Goal: Task Accomplishment & Management: Manage account settings

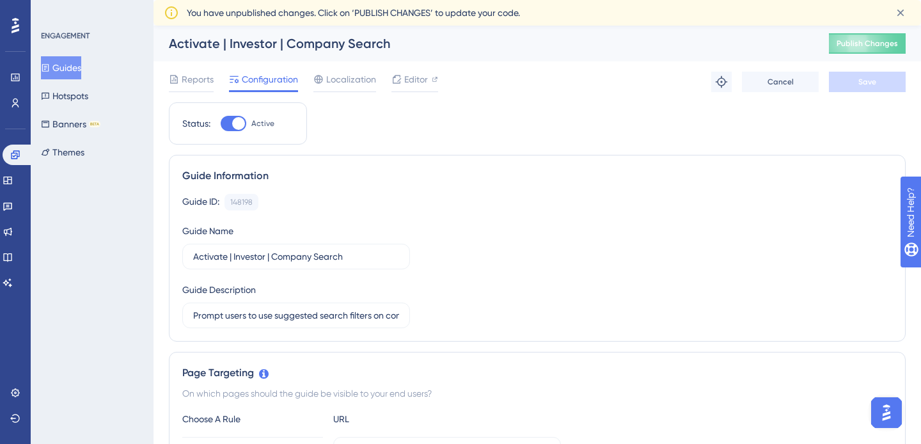
drag, startPoint x: 844, startPoint y: 146, endPoint x: 841, endPoint y: 130, distance: 16.9
click at [13, 182] on icon at bounding box center [8, 180] width 10 height 10
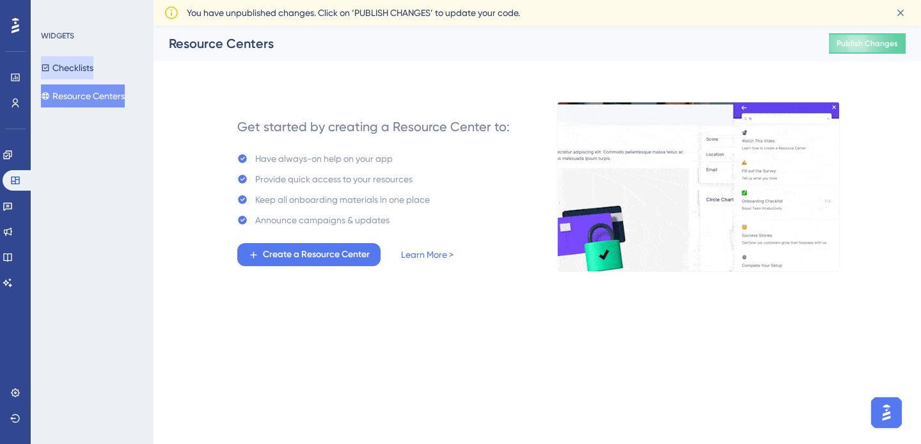
click at [79, 67] on button "Checklists" at bounding box center [67, 67] width 52 height 23
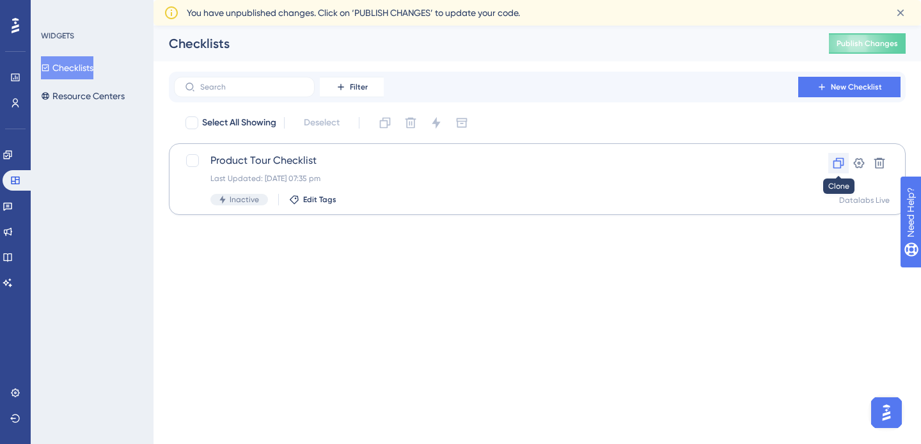
click at [841, 166] on icon at bounding box center [838, 163] width 11 height 11
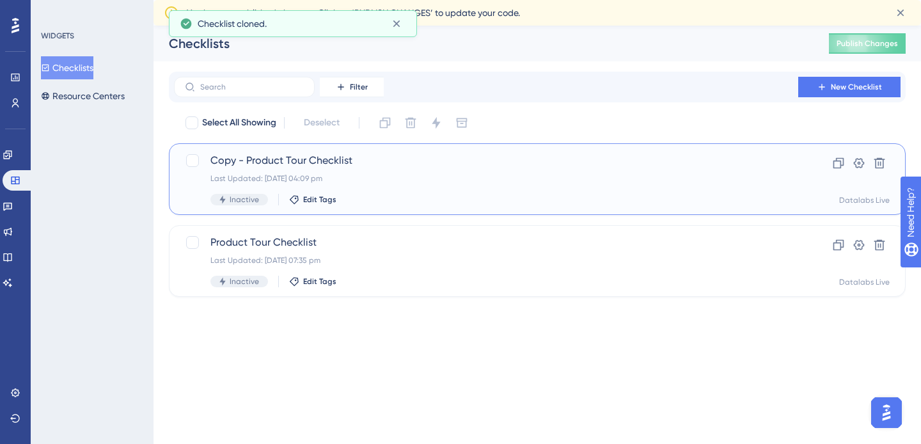
click at [311, 159] on span "Copy - Product Tour Checklist" at bounding box center [485, 160] width 551 height 15
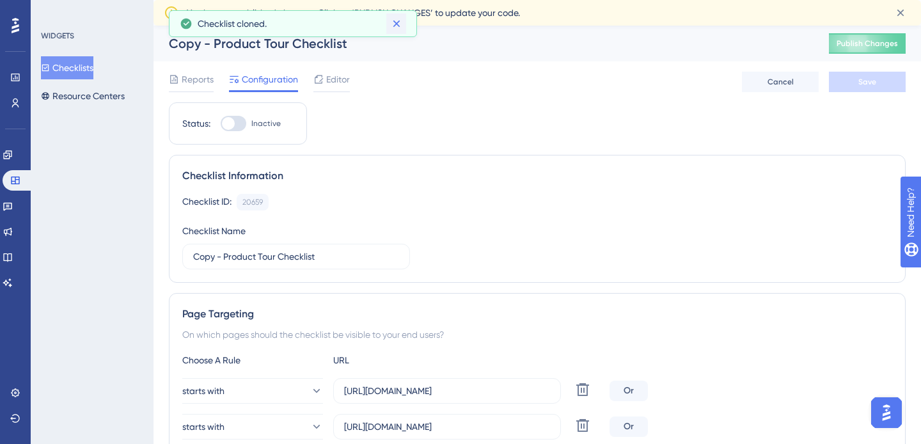
click at [205, 47] on div "Copy - Product Tour Checklist" at bounding box center [483, 44] width 628 height 18
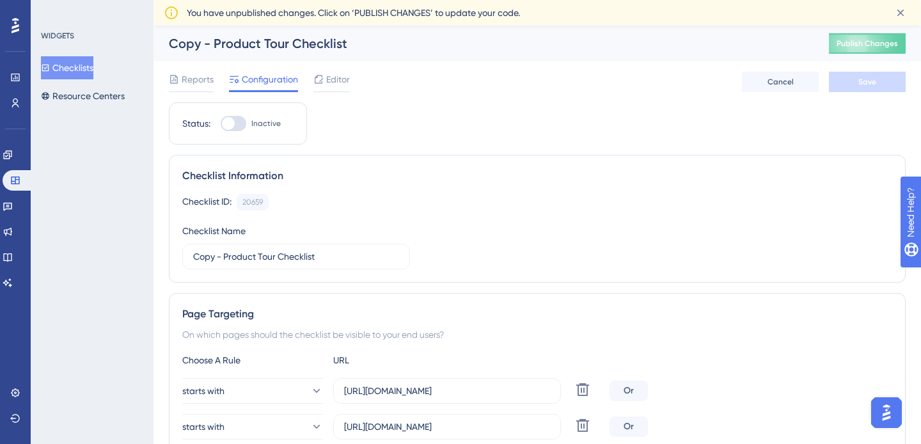
click at [233, 41] on div "Copy - Product Tour Checklist" at bounding box center [483, 44] width 628 height 18
drag, startPoint x: 226, startPoint y: 255, endPoint x: 190, endPoint y: 258, distance: 36.5
click at [191, 258] on label "Copy - Product Tour Checklist" at bounding box center [296, 257] width 228 height 26
type input "Product Tour Checklist"
click at [466, 189] on div "Checklist Information Checklist ID: 20659 Copy Checklist Name Product Tour Chec…" at bounding box center [537, 219] width 737 height 128
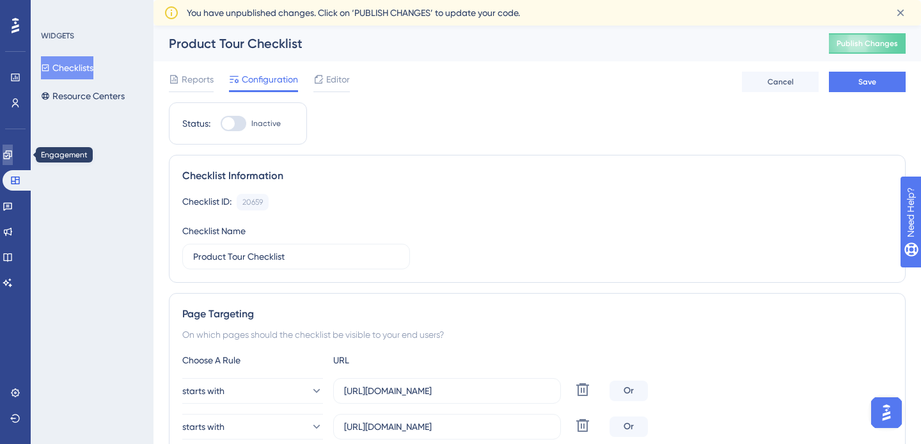
click at [13, 163] on link at bounding box center [8, 155] width 10 height 20
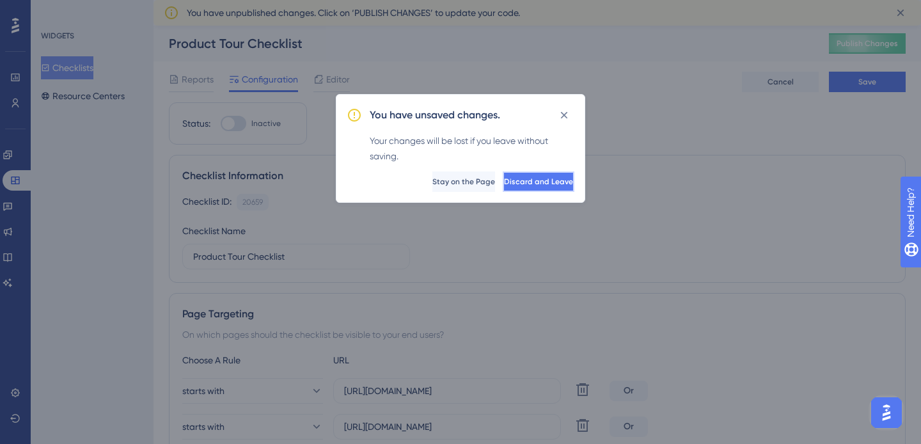
click at [503, 177] on button "Discard and Leave" at bounding box center [539, 181] width 72 height 20
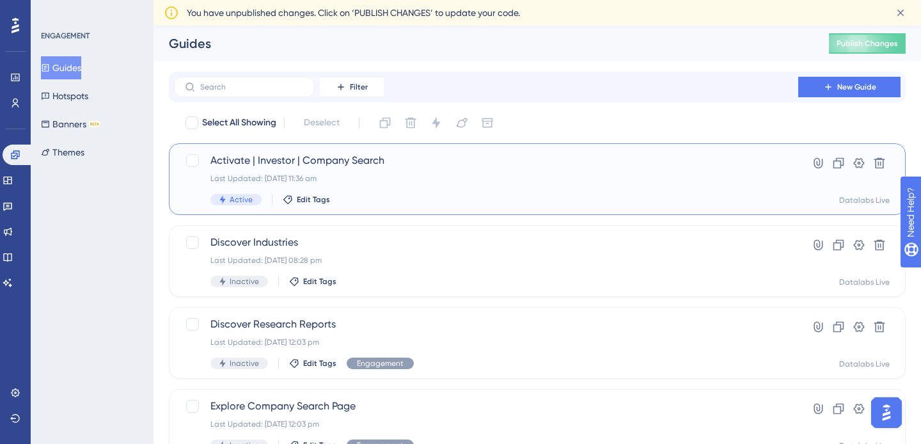
click at [757, 169] on div "Activate | Investor | Company Search Last Updated: [DATE] 11:36 am Active Edit …" at bounding box center [485, 179] width 551 height 52
